Goal: Task Accomplishment & Management: Use online tool/utility

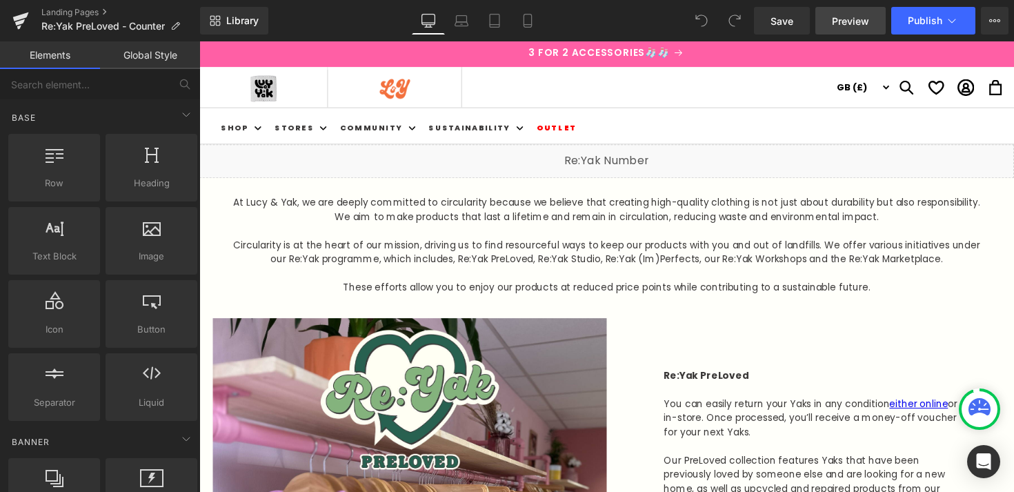
click at [852, 20] on span "Preview" at bounding box center [850, 21] width 37 height 14
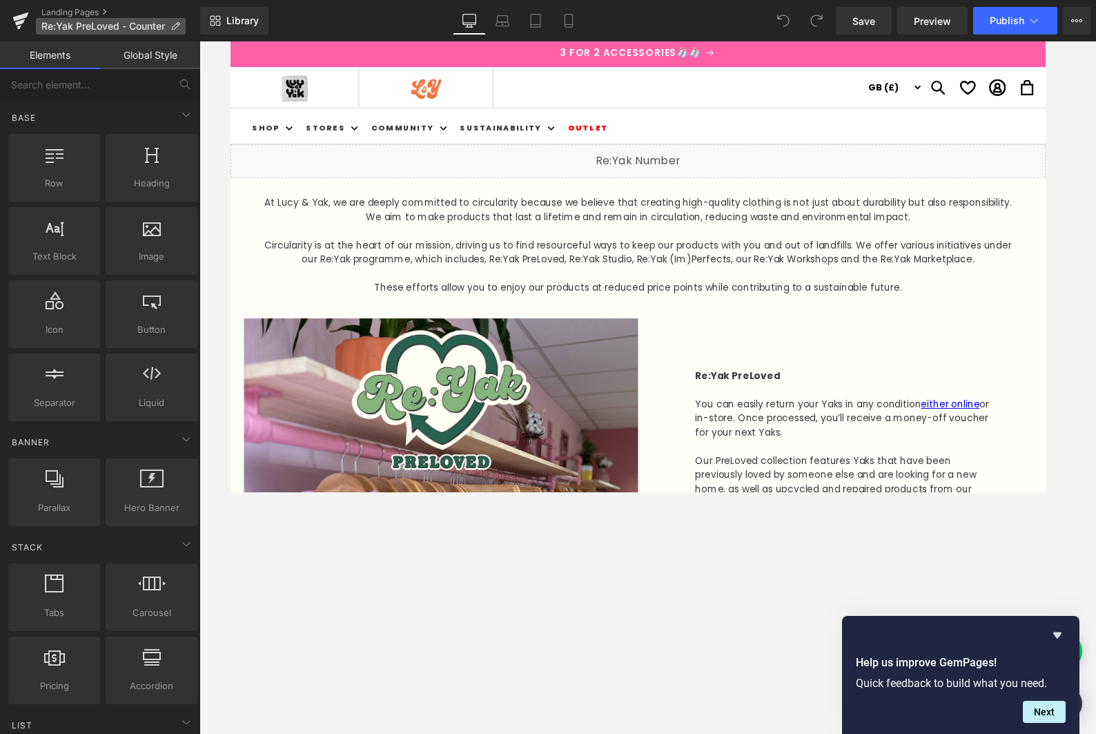
click at [78, 26] on span "Re:Yak PreLoved - Counter" at bounding box center [103, 26] width 124 height 11
copy span "Re:Yak PreLoved"
click at [1014, 22] on icon at bounding box center [1034, 21] width 14 height 14
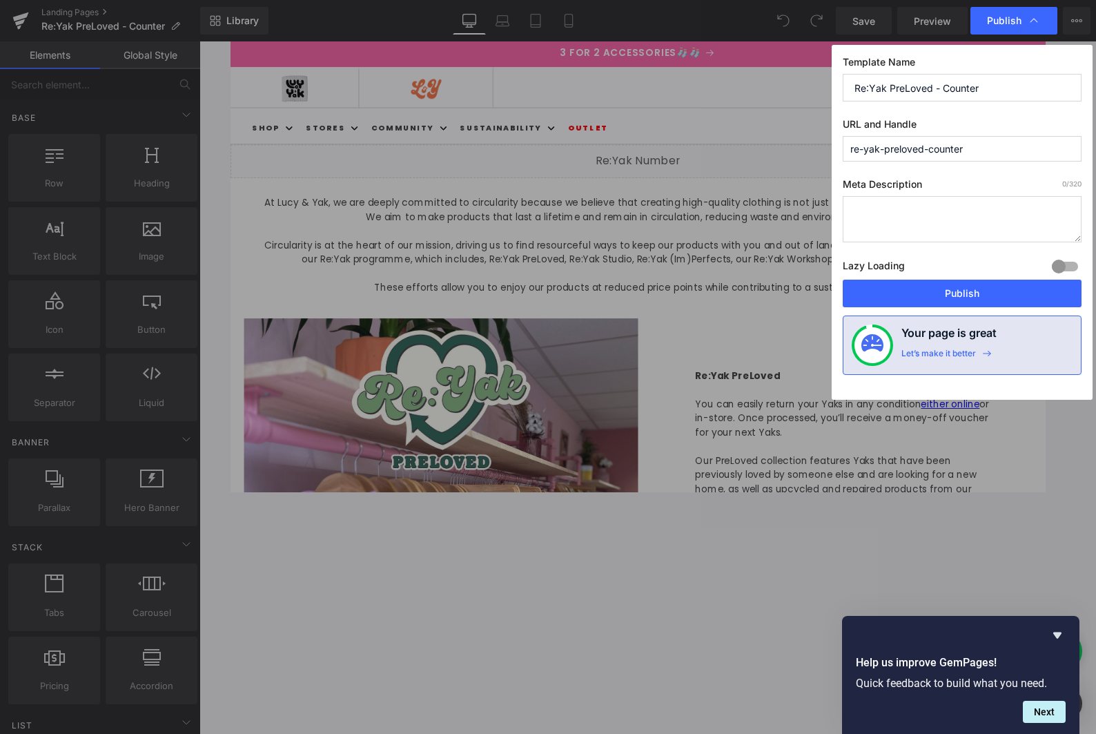
drag, startPoint x: 926, startPoint y: 150, endPoint x: 994, endPoint y: 146, distance: 68.4
click at [994, 146] on input "re-yak-preloved-counter" at bounding box center [962, 149] width 239 height 26
type input "re-yak-preloved"
click at [999, 89] on input "Re:Yak PreLoved - Counter" at bounding box center [962, 88] width 239 height 28
type input "Re:Yak PreLoved - Counter"
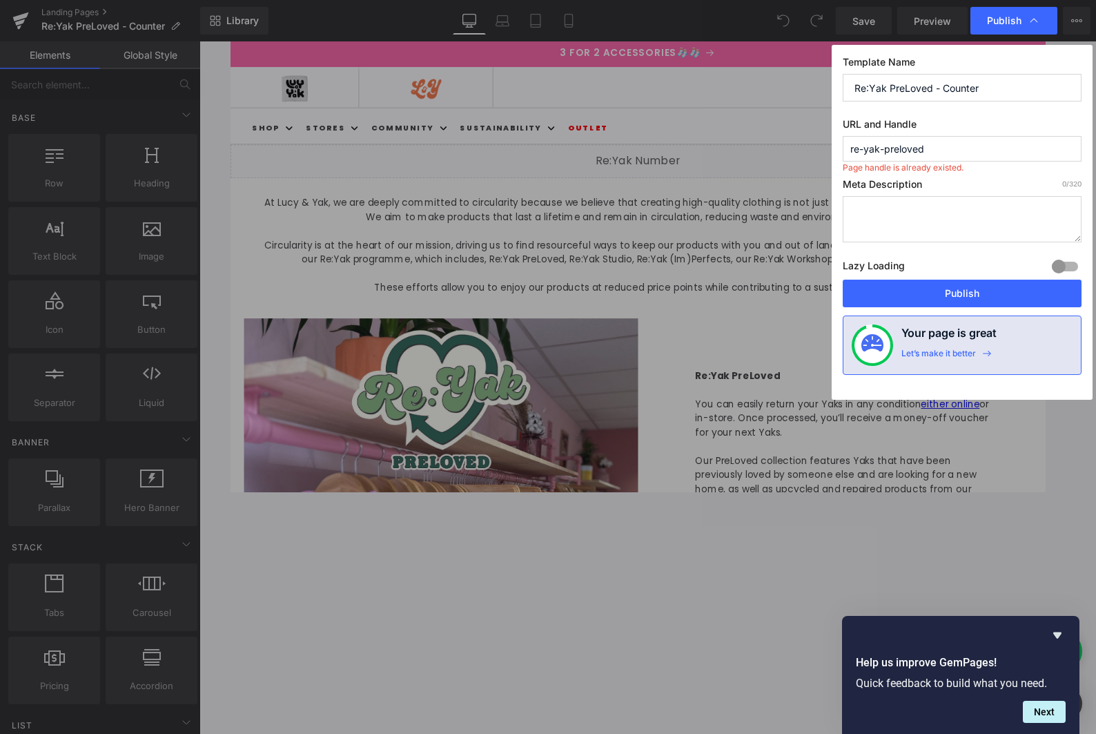
click at [976, 152] on input "re-yak-preloved" at bounding box center [962, 149] width 239 height 26
type input "reyak-preloved"
click at [987, 291] on button "Publish" at bounding box center [962, 293] width 239 height 28
